Goal: Task Accomplishment & Management: Complete application form

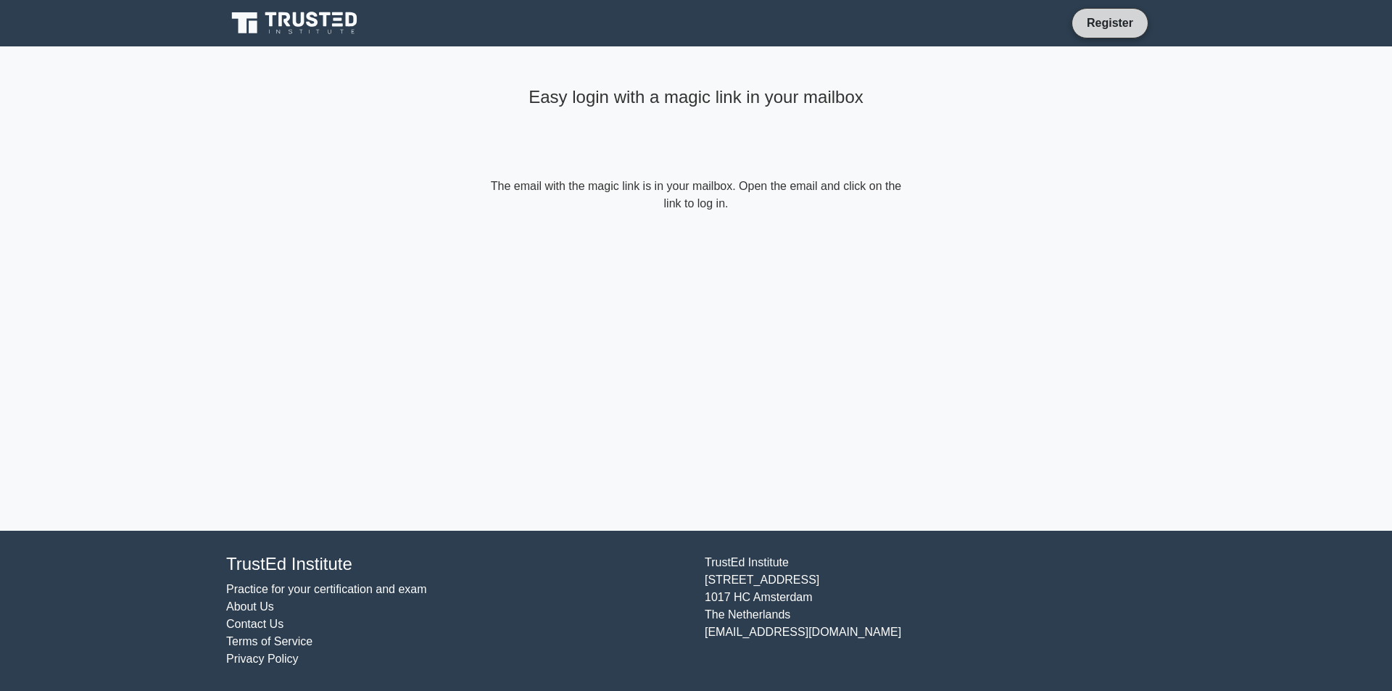
click at [1105, 22] on link "Register" at bounding box center [1110, 23] width 64 height 18
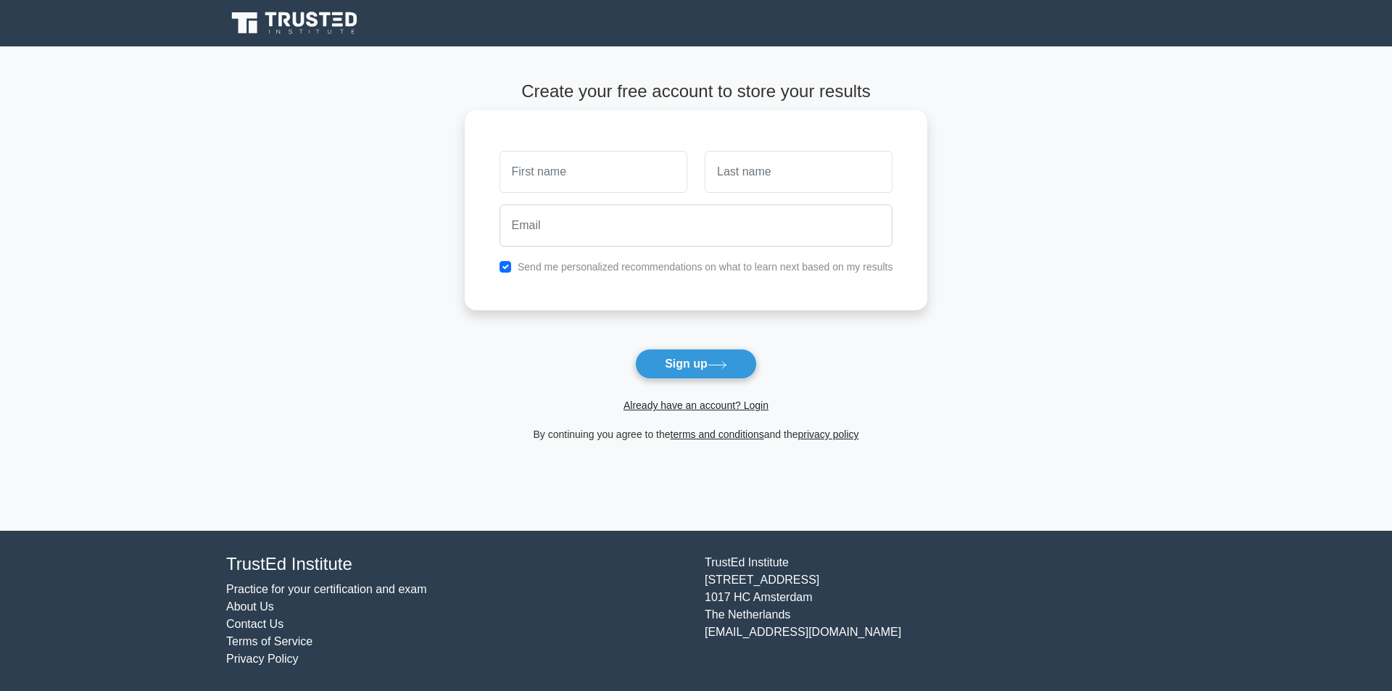
drag, startPoint x: 0, startPoint y: 0, endPoint x: 630, endPoint y: 171, distance: 653.0
click at [630, 171] on input "text" at bounding box center [594, 172] width 188 height 42
type input "[PERSON_NAME]"
click at [758, 183] on input "text" at bounding box center [799, 172] width 188 height 42
type input "[PERSON_NAME]"
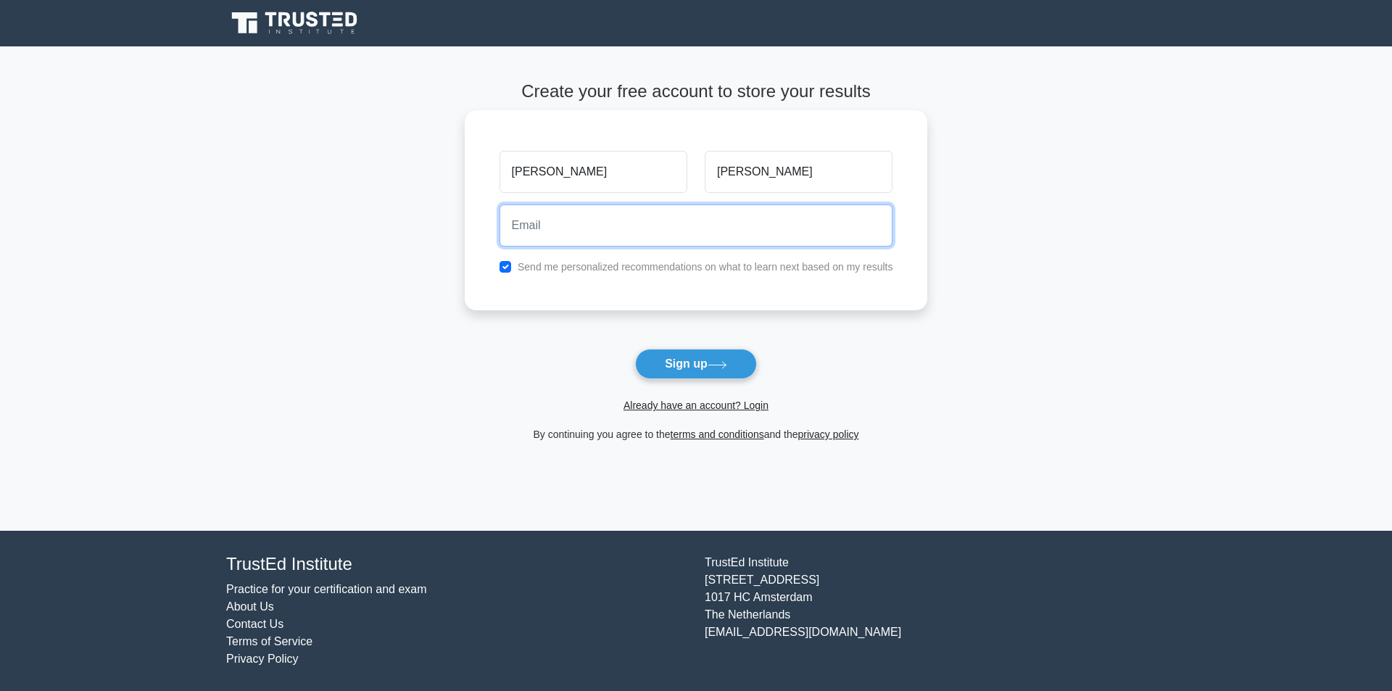
click at [710, 238] on input "email" at bounding box center [697, 226] width 394 height 42
type input "[EMAIL_ADDRESS][DOMAIN_NAME]"
click at [533, 272] on label "Send me personalized recommendations on what to learn next based on my results" at bounding box center [706, 267] width 376 height 12
click at [511, 263] on input "checkbox" at bounding box center [506, 267] width 12 height 12
checkbox input "false"
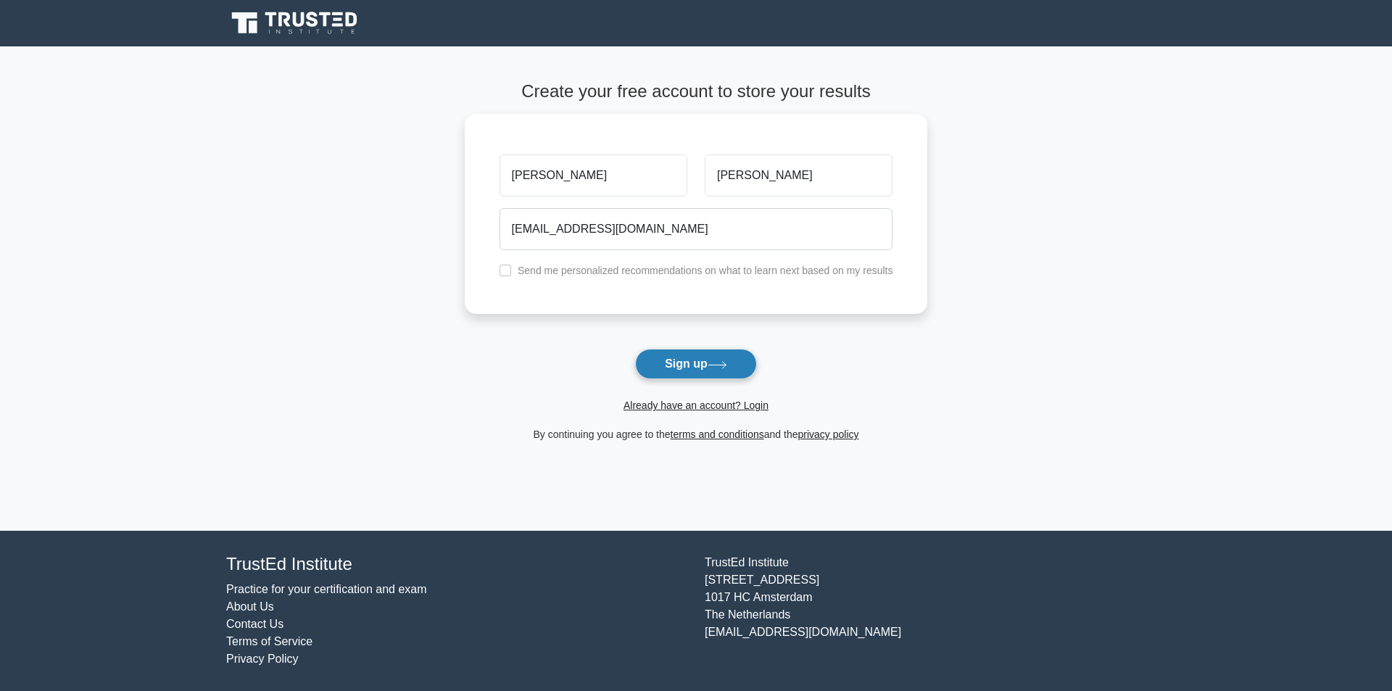
click at [682, 360] on button "Sign up" at bounding box center [696, 364] width 122 height 30
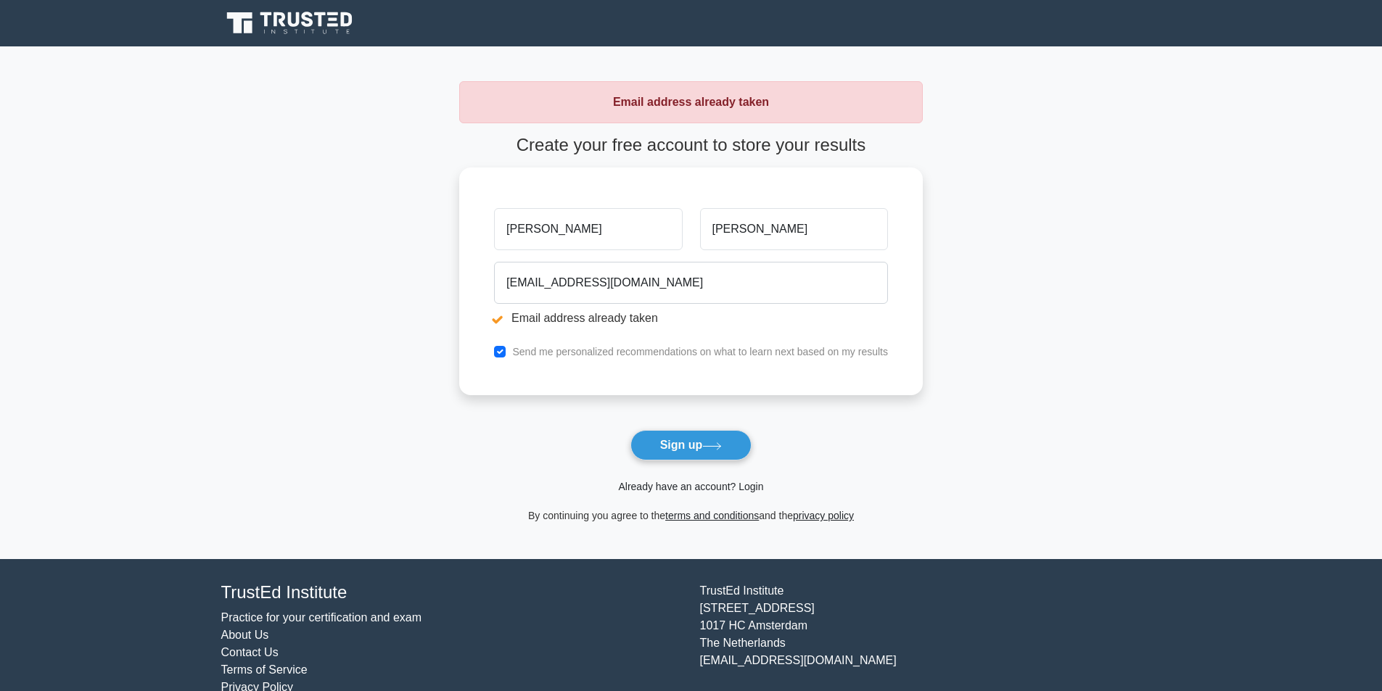
click at [664, 487] on link "Already have an account? Login" at bounding box center [690, 487] width 145 height 12
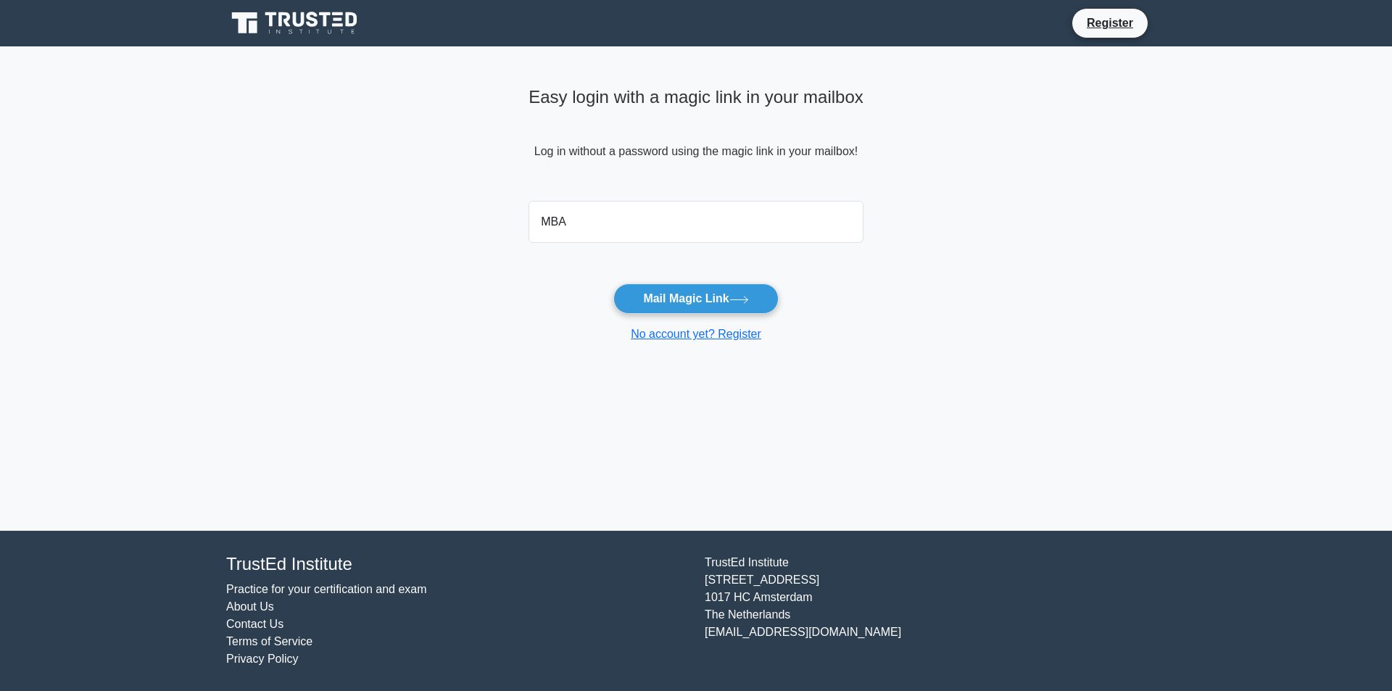
type input "mbattisti000@gmail.com"
click at [669, 287] on button "Mail Magic Link" at bounding box center [696, 299] width 165 height 30
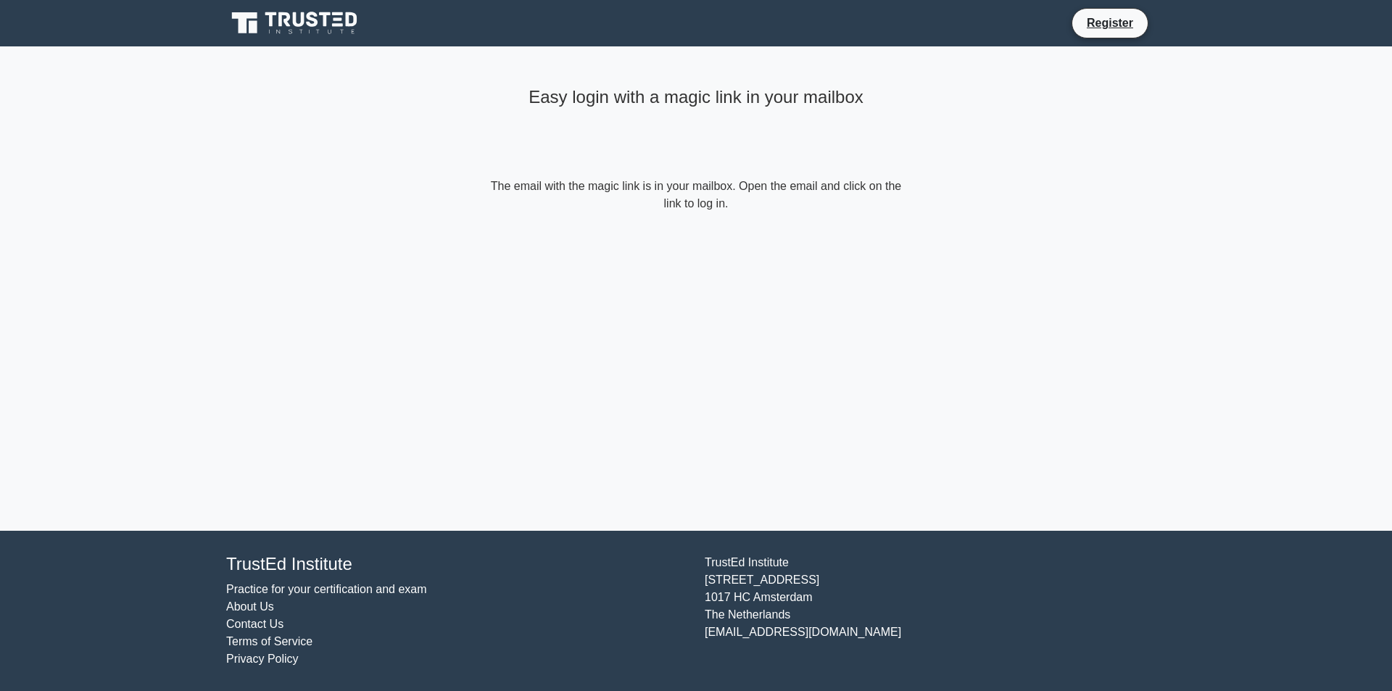
click at [406, 255] on main "Easy login with a magic link in your mailbox The email with the magic link is i…" at bounding box center [696, 288] width 1392 height 484
click at [318, 25] on icon at bounding box center [295, 23] width 139 height 28
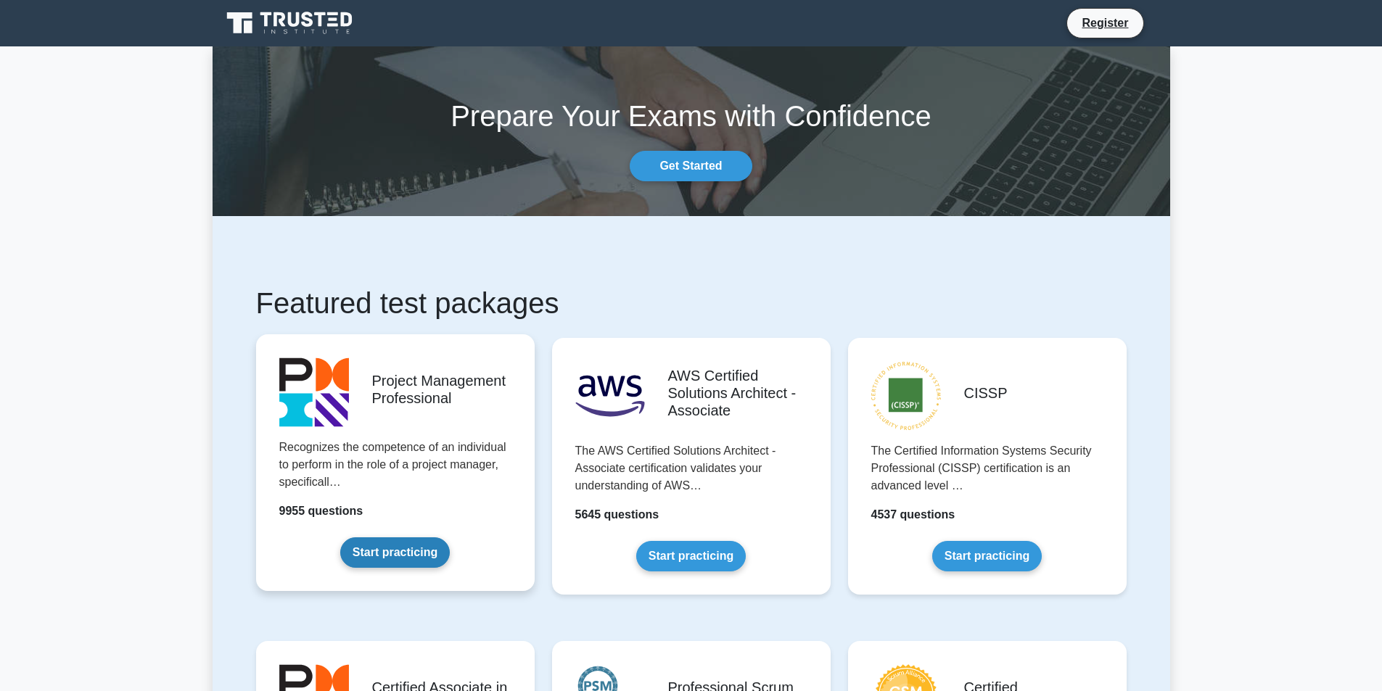
click at [395, 565] on link "Start practicing" at bounding box center [395, 552] width 110 height 30
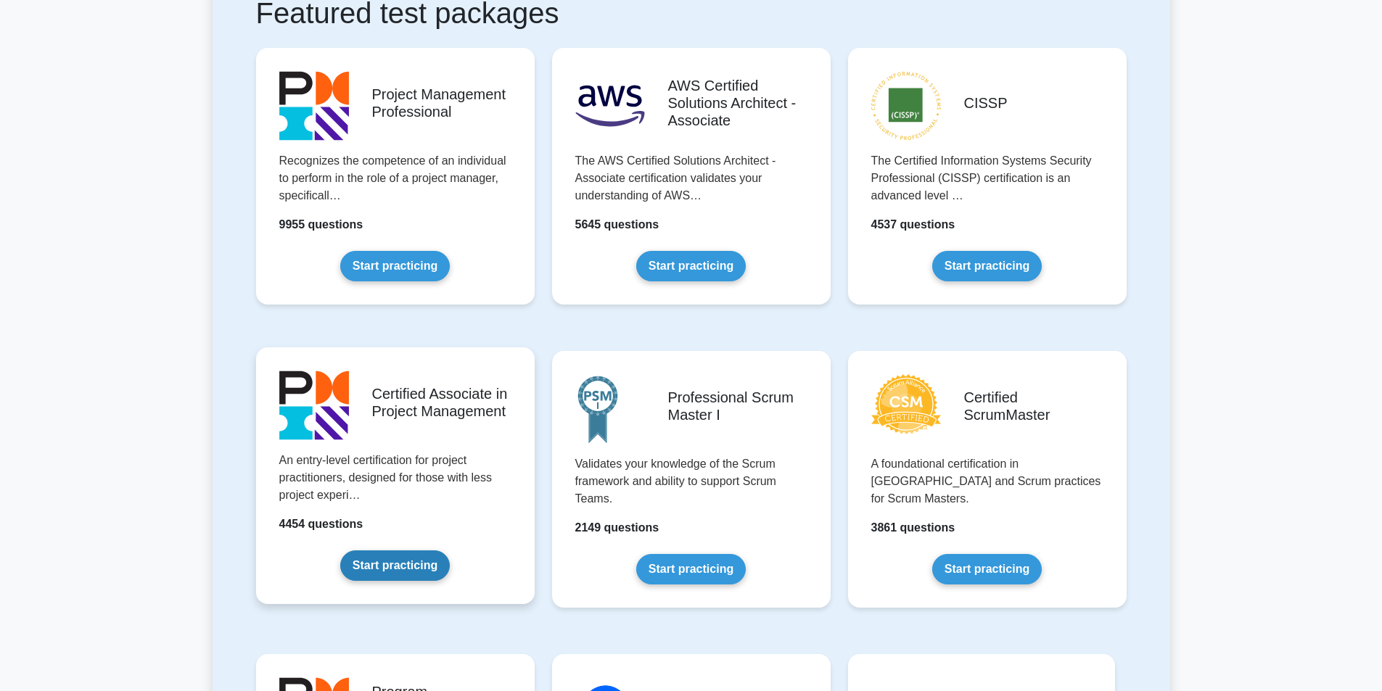
scroll to position [363, 0]
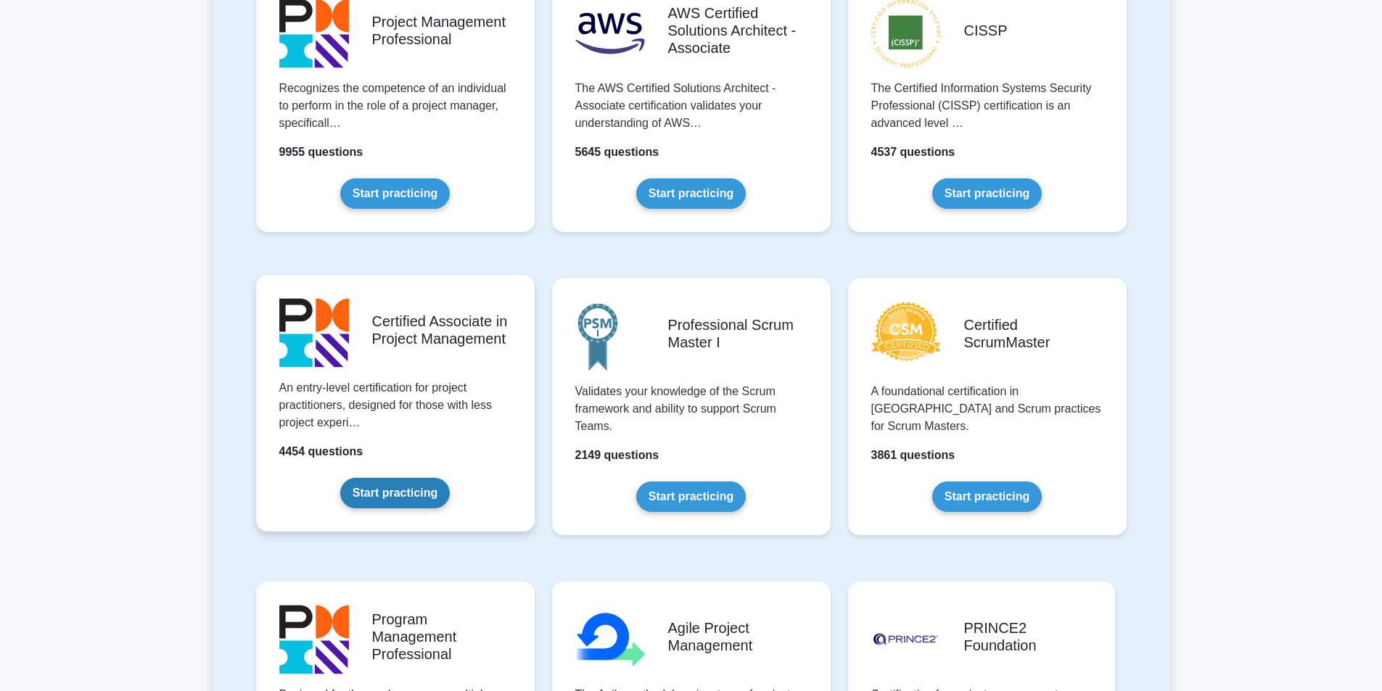
click at [376, 495] on link "Start practicing" at bounding box center [395, 493] width 110 height 30
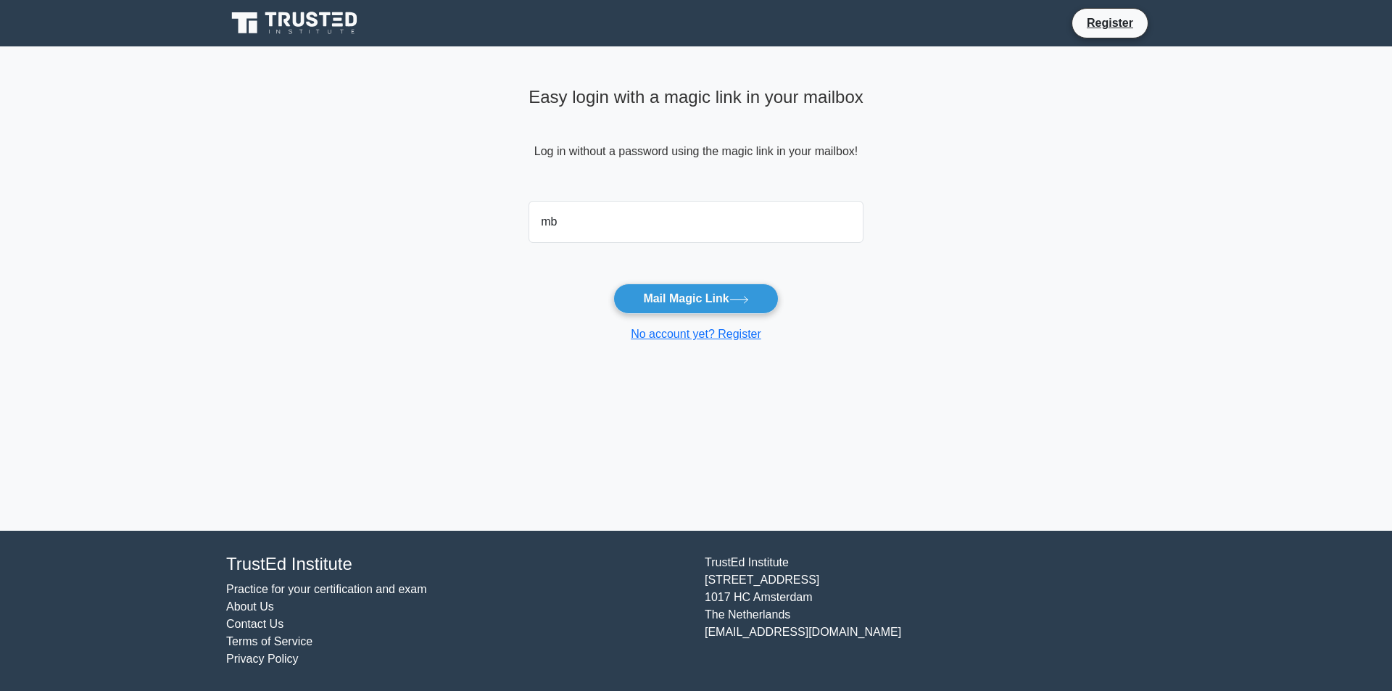
type input "mb"
